Goal: Transaction & Acquisition: Purchase product/service

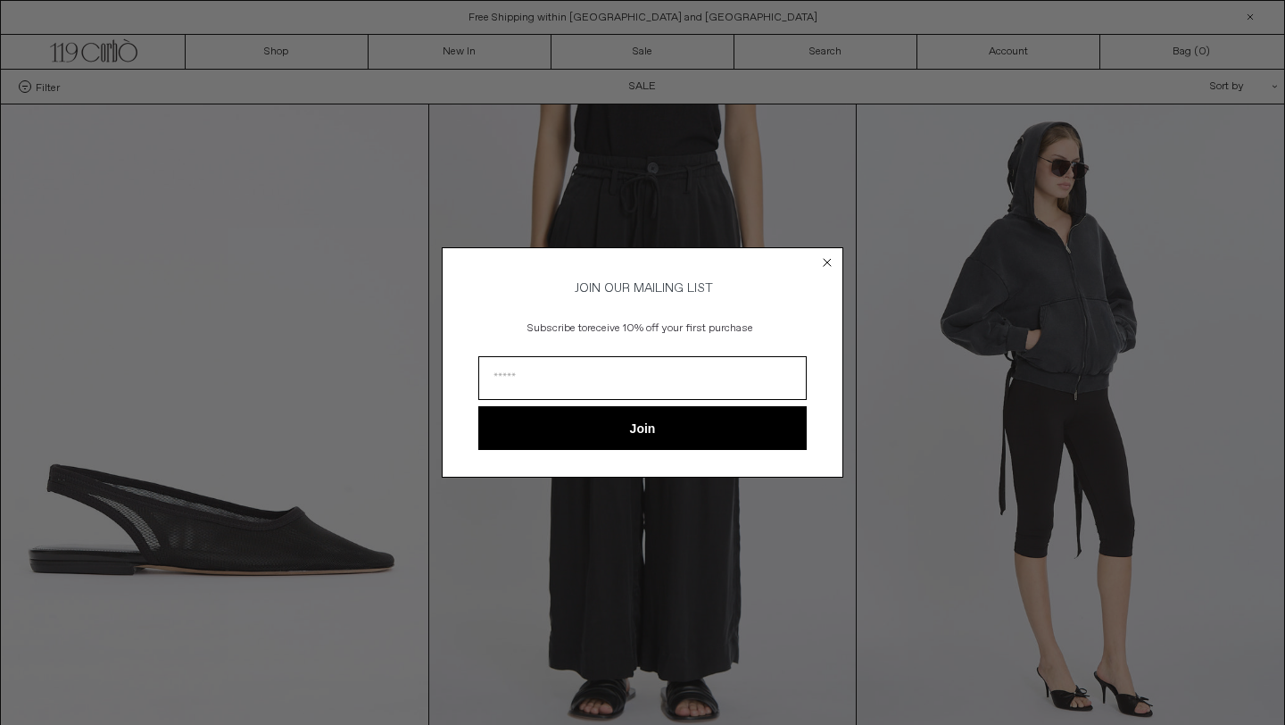
click at [820, 256] on circle "Close dialog" at bounding box center [827, 261] width 17 height 17
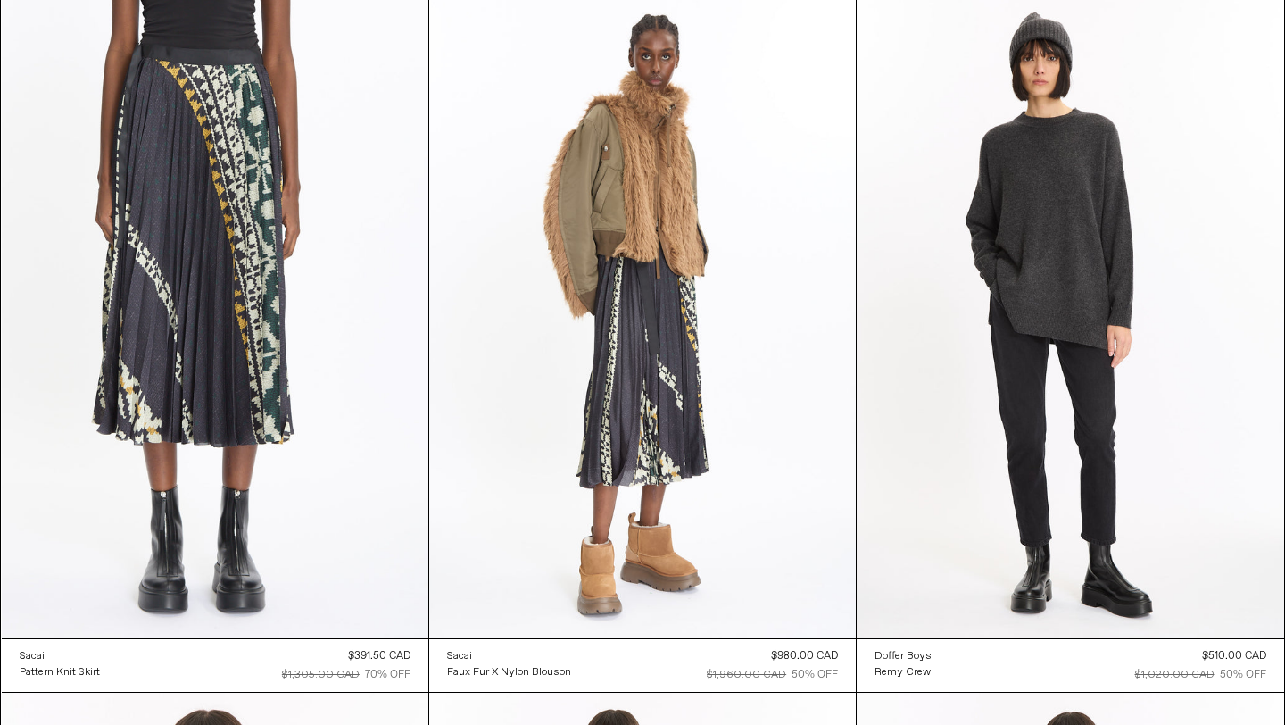
scroll to position [29985, 0]
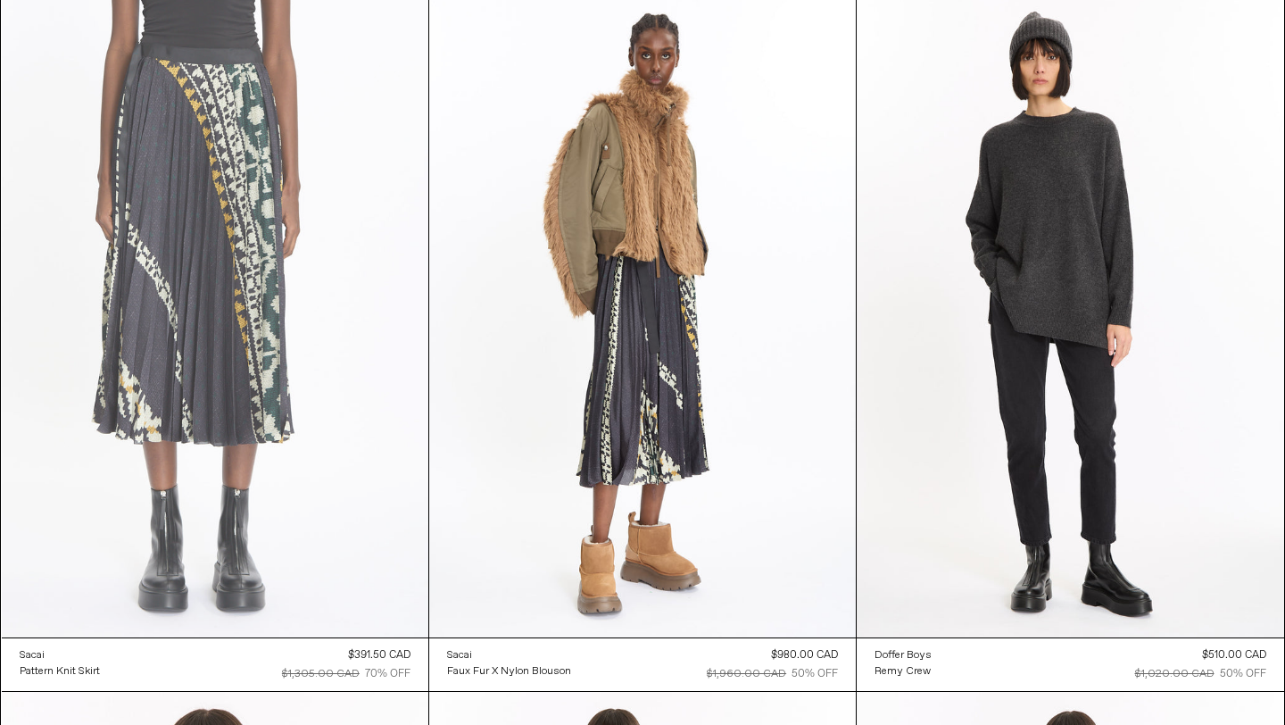
click at [216, 259] on at bounding box center [215, 316] width 427 height 640
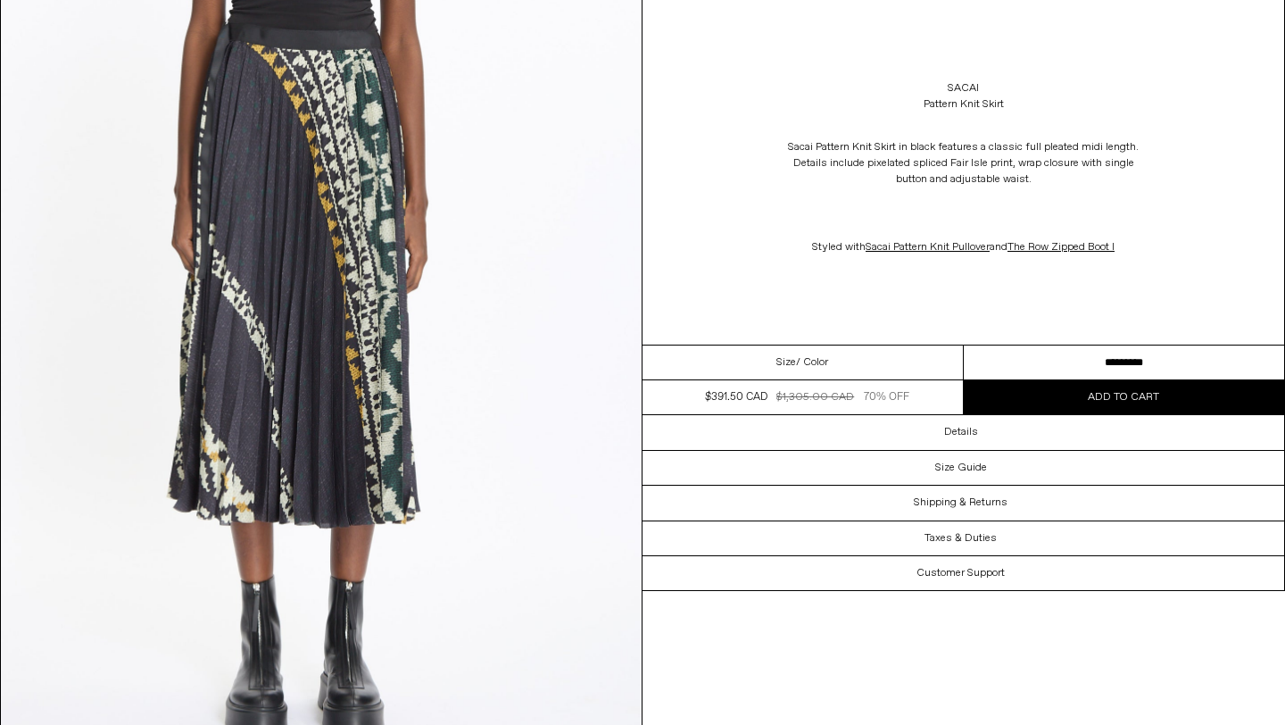
scroll to position [140, 0]
click at [915, 359] on div "Size / Color" at bounding box center [803, 362] width 321 height 35
click at [797, 358] on span "/ Color" at bounding box center [812, 362] width 32 height 16
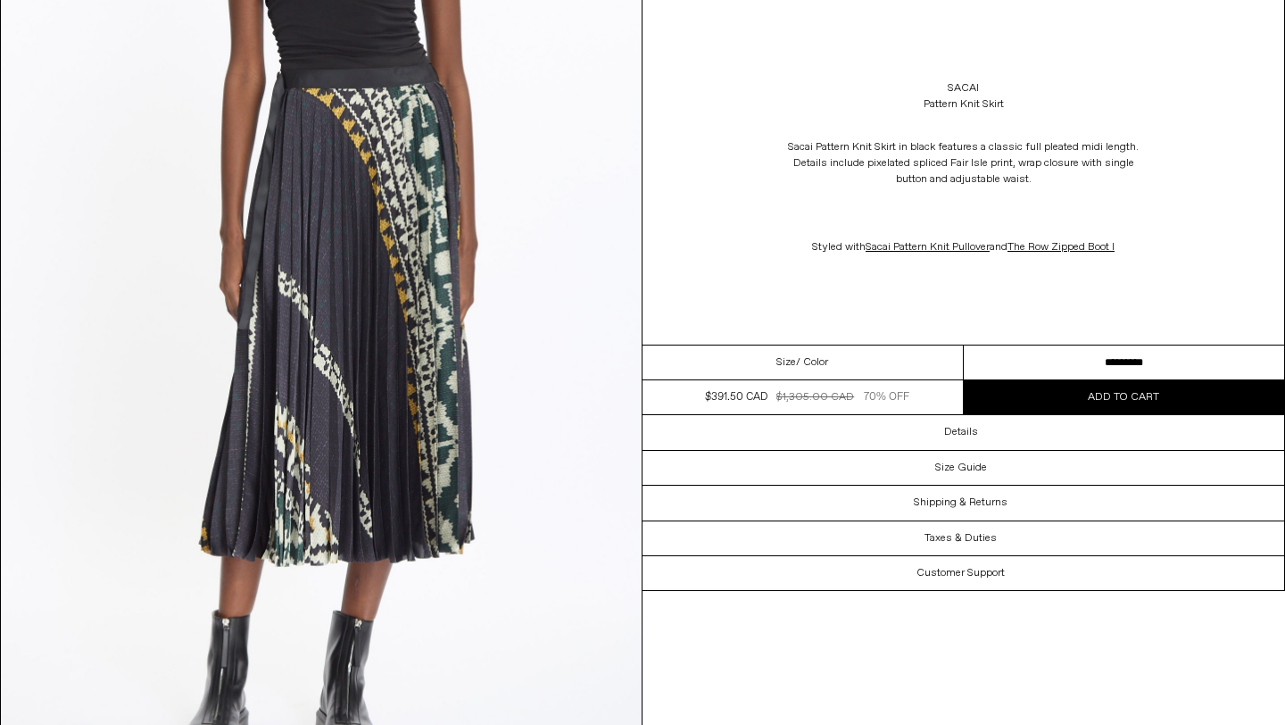
scroll to position [1713, 0]
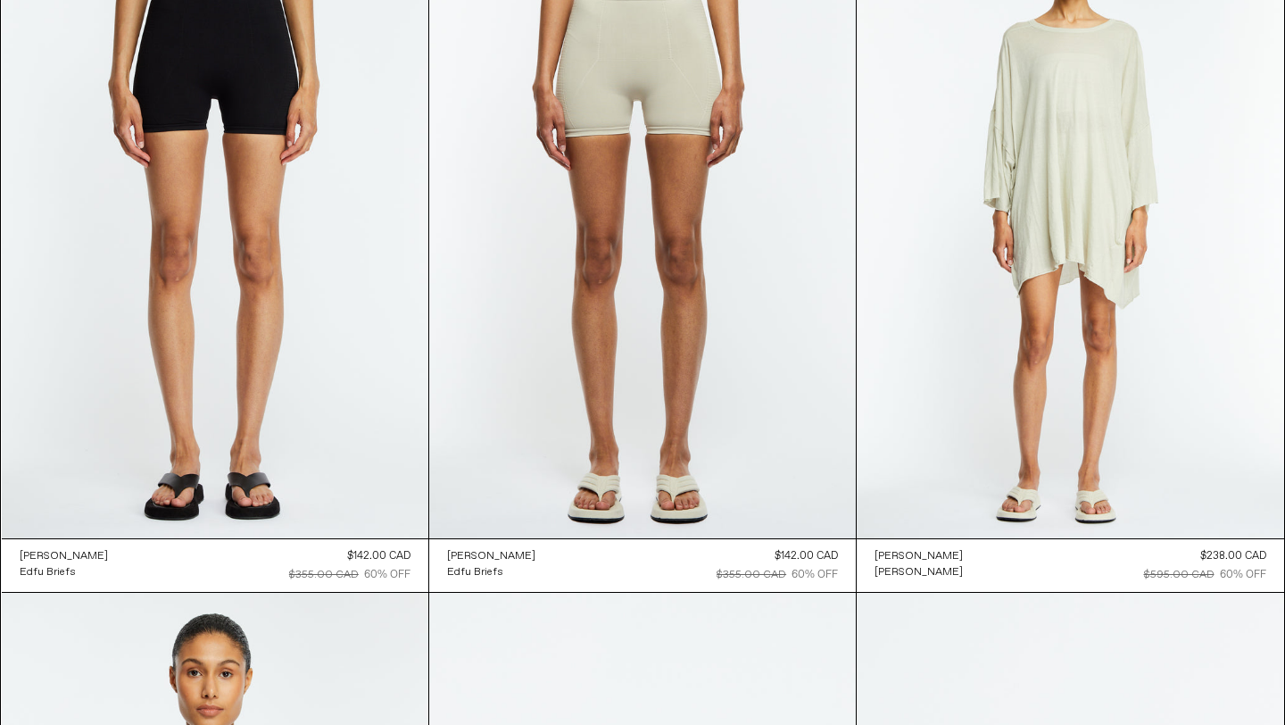
scroll to position [50927, 0]
